Goal: Information Seeking & Learning: Learn about a topic

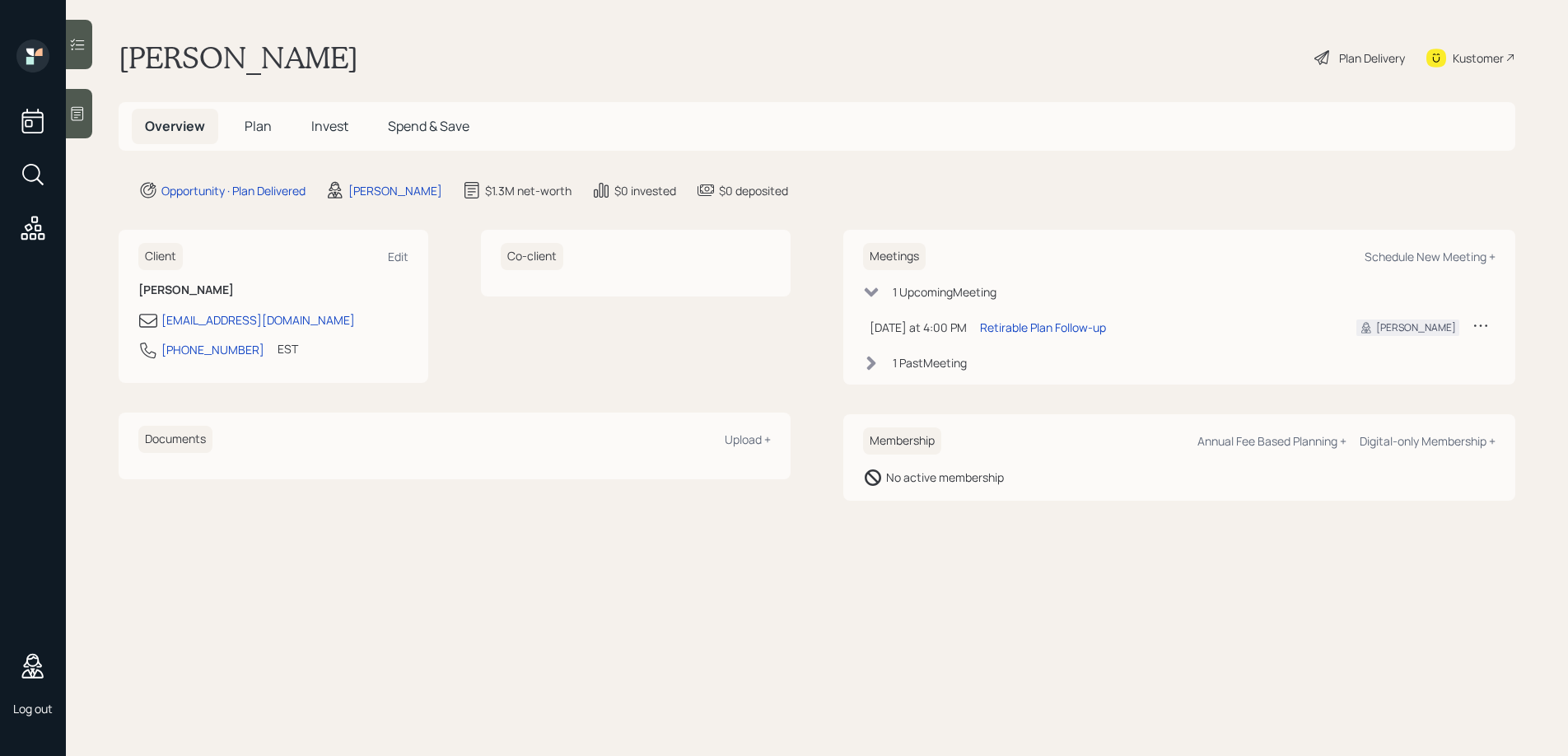
click at [325, 126] on span "Invest" at bounding box center [329, 126] width 37 height 18
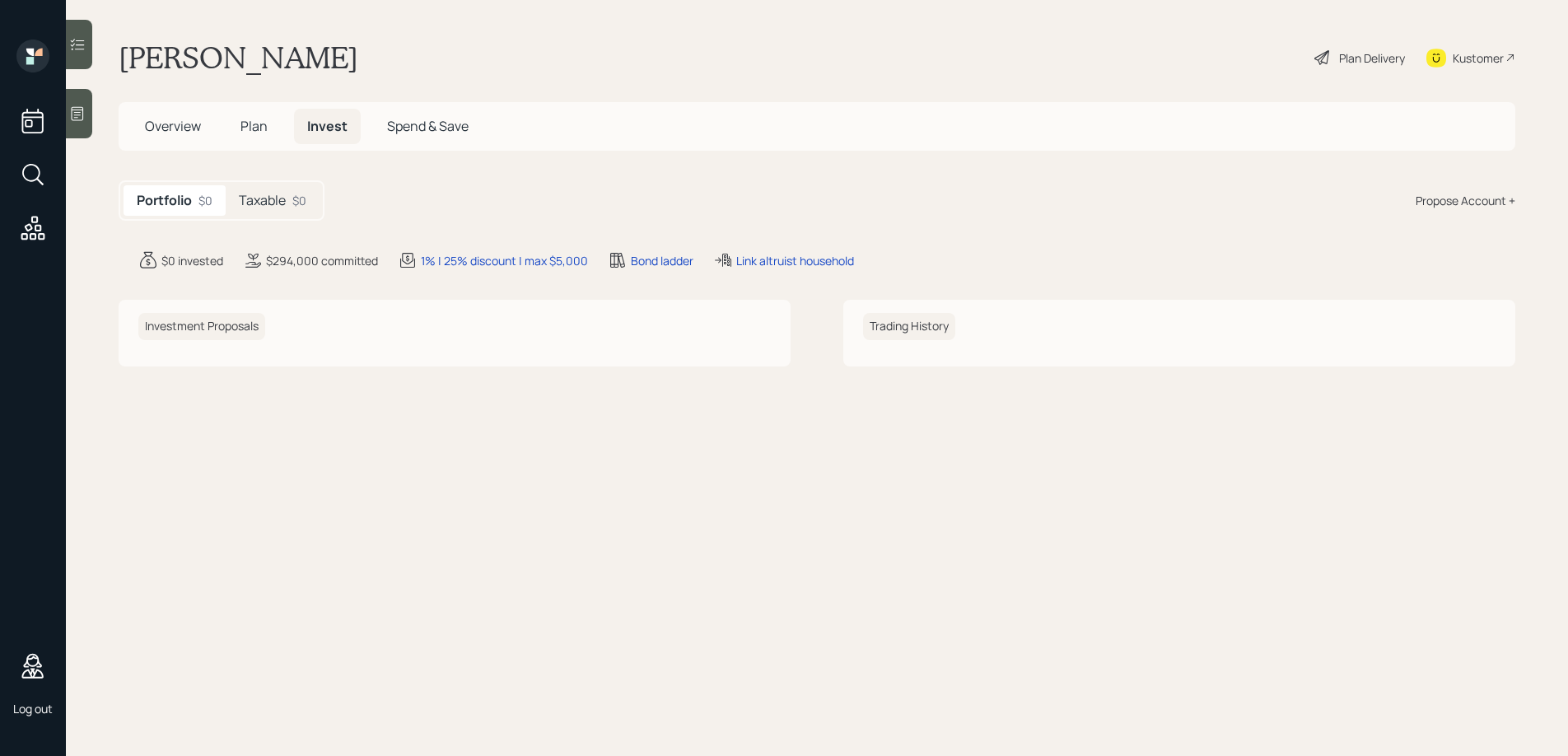
click at [243, 130] on span "Plan" at bounding box center [255, 126] width 27 height 18
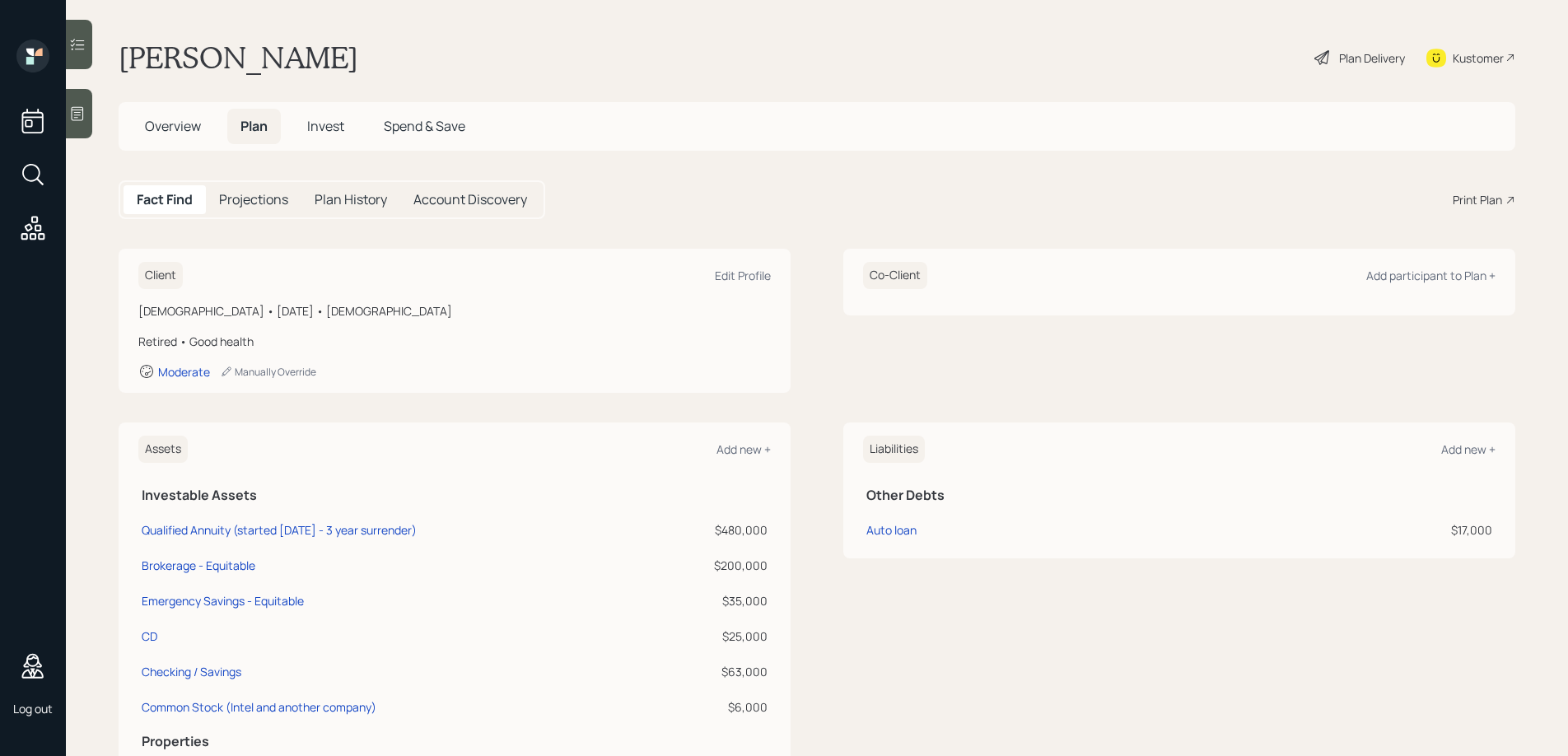
click at [1343, 57] on div "Plan Delivery" at bounding box center [1372, 57] width 65 height 17
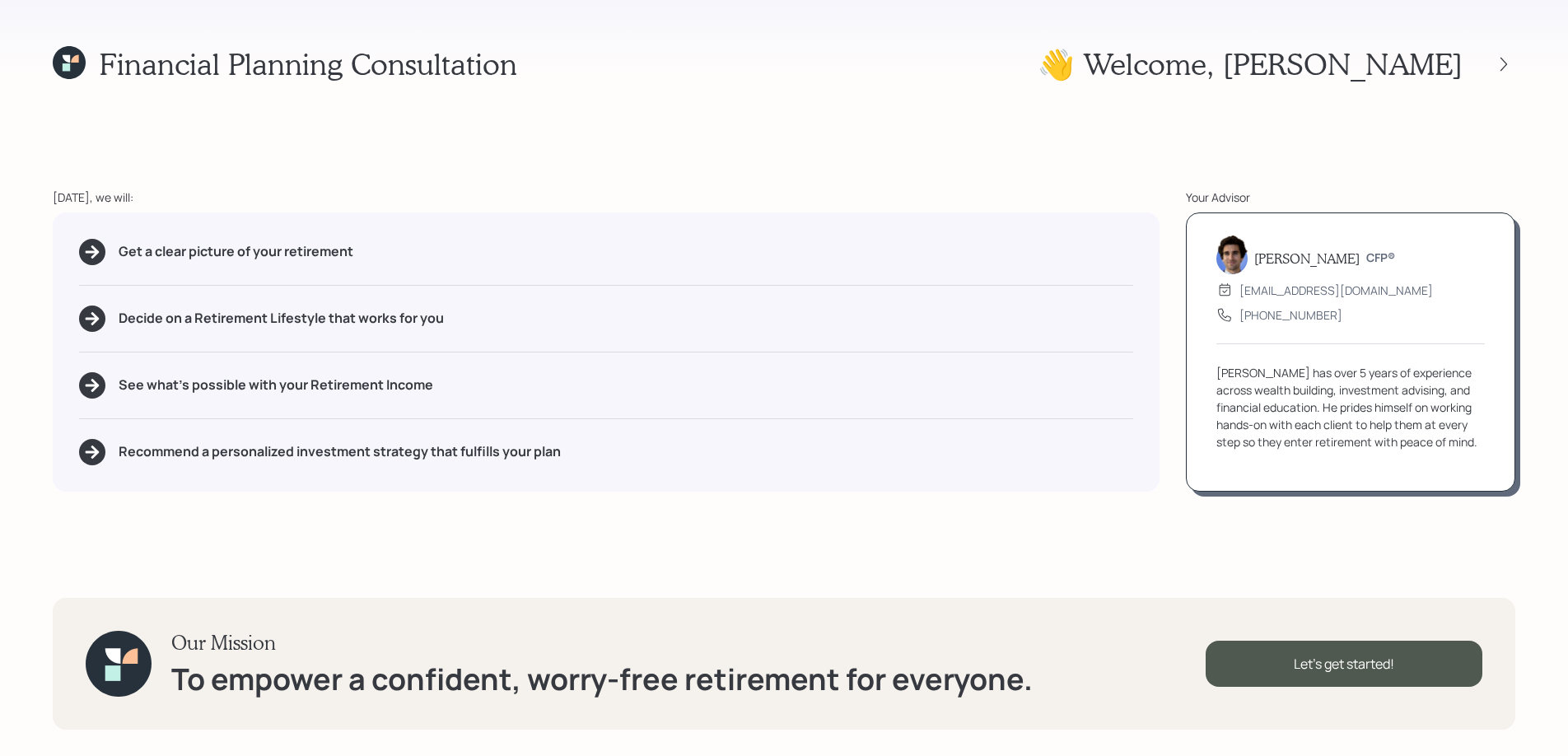
click at [1420, 65] on h1 "👋 Welcome , [PERSON_NAME]" at bounding box center [1249, 64] width 424 height 35
click at [1498, 65] on icon at bounding box center [1503, 65] width 16 height 16
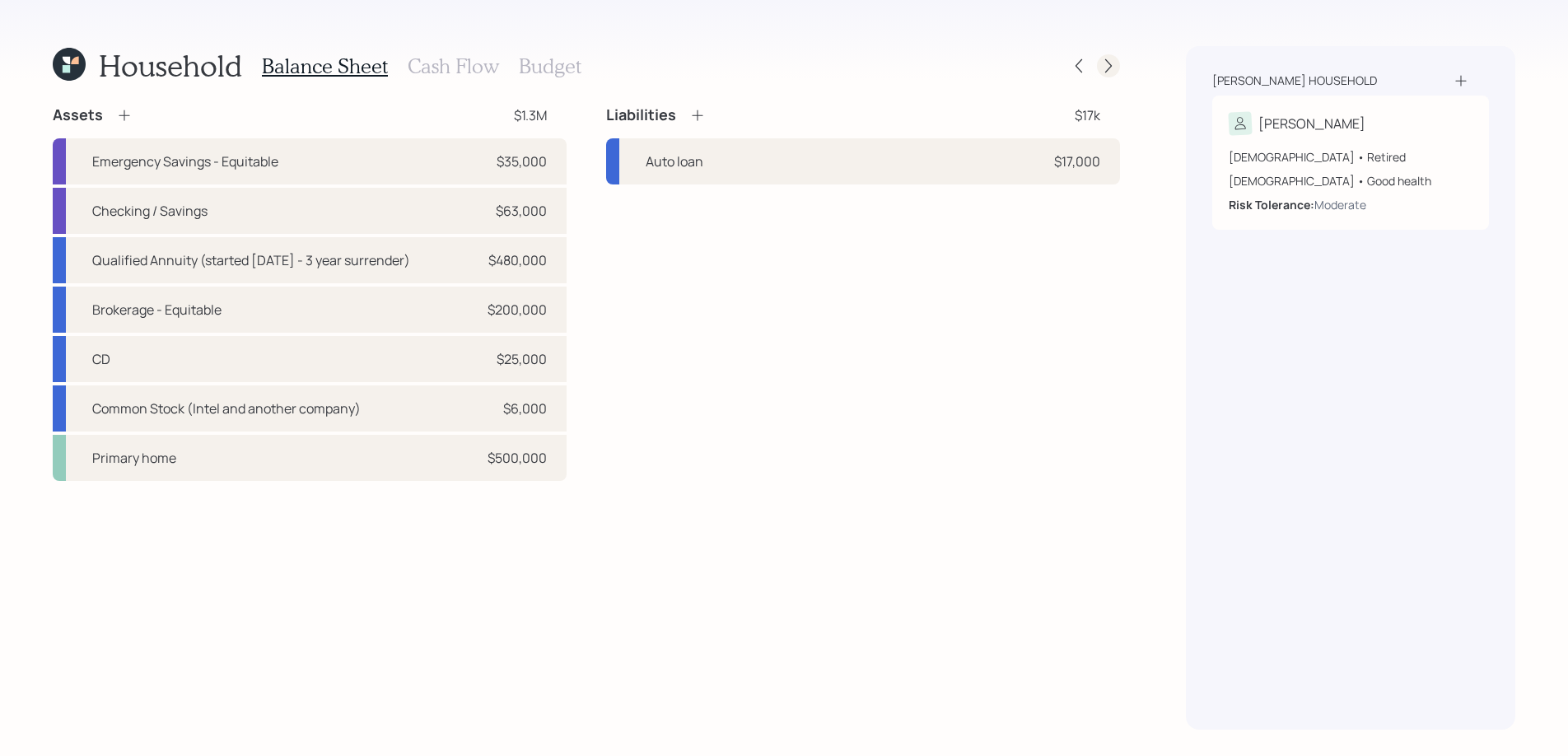
click at [1109, 72] on icon at bounding box center [1108, 65] width 16 height 16
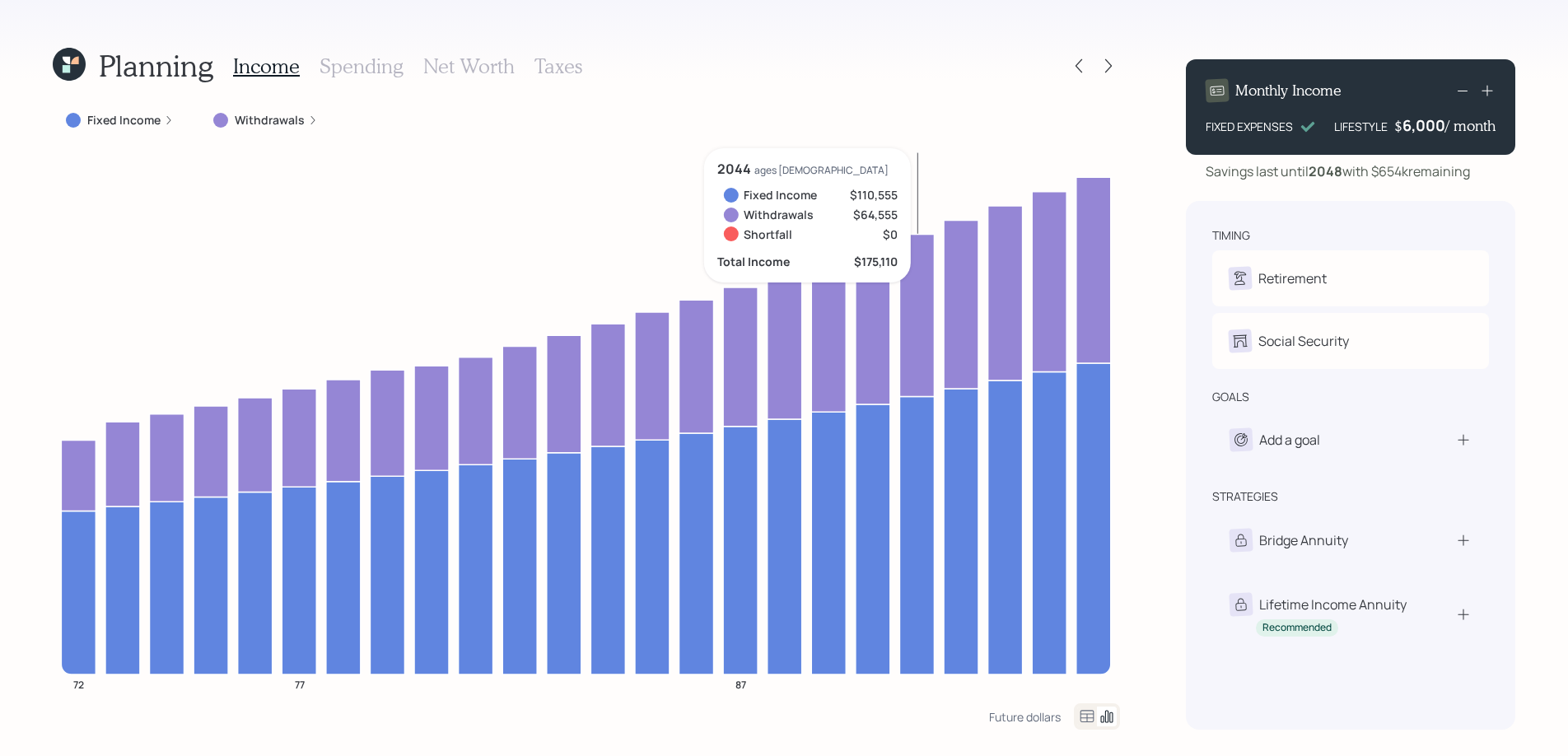
click at [863, 27] on div "Planning Income Spending Net Worth Taxes Fixed Income Withdrawals 72 77 87 2044…" at bounding box center [784, 378] width 1568 height 756
click at [514, 58] on div "Income Spending Net Worth Taxes" at bounding box center [407, 65] width 349 height 39
click at [540, 59] on h3 "Taxes" at bounding box center [558, 66] width 48 height 24
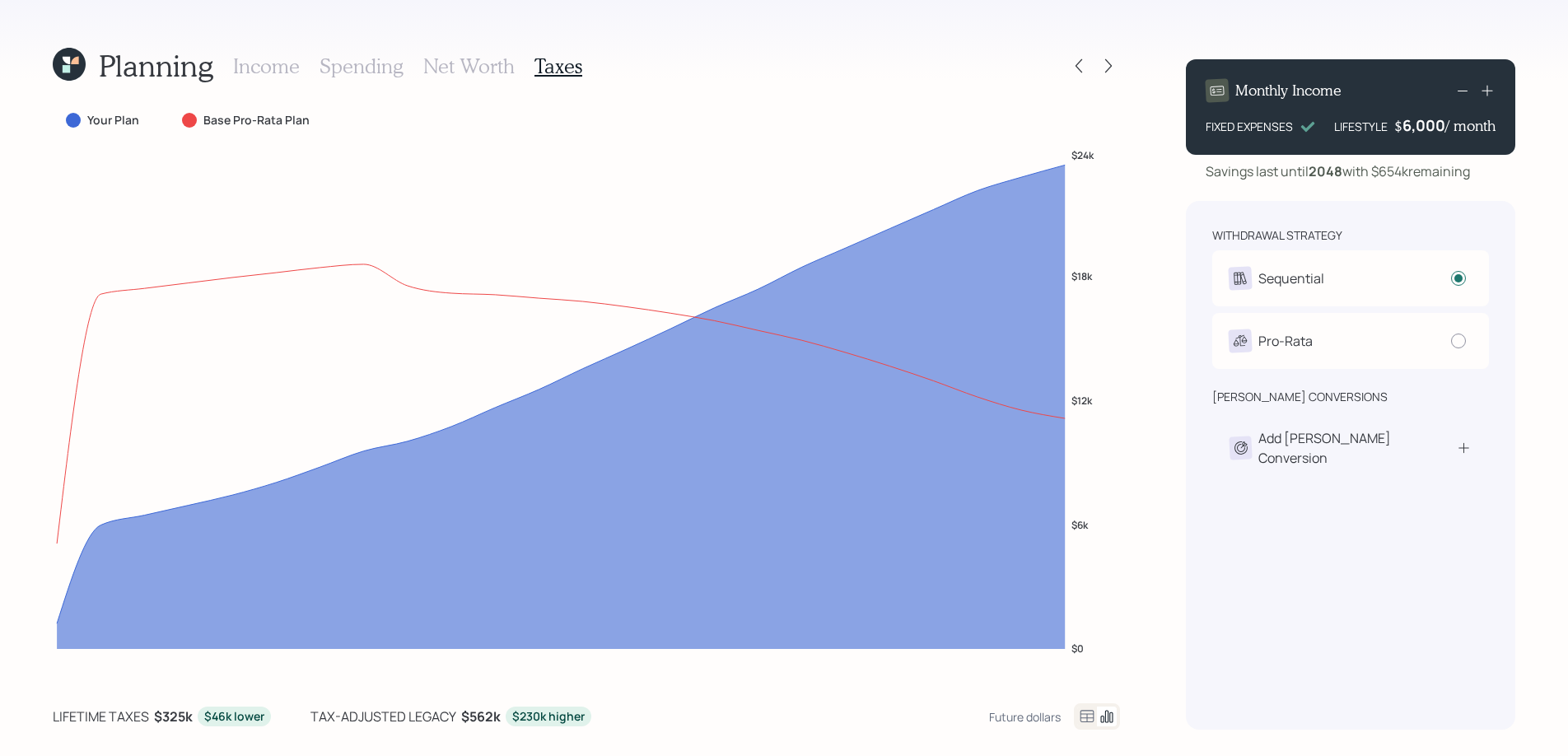
click at [253, 120] on label "Base Pro-Rata Plan" at bounding box center [256, 120] width 106 height 16
